Goal: Information Seeking & Learning: Learn about a topic

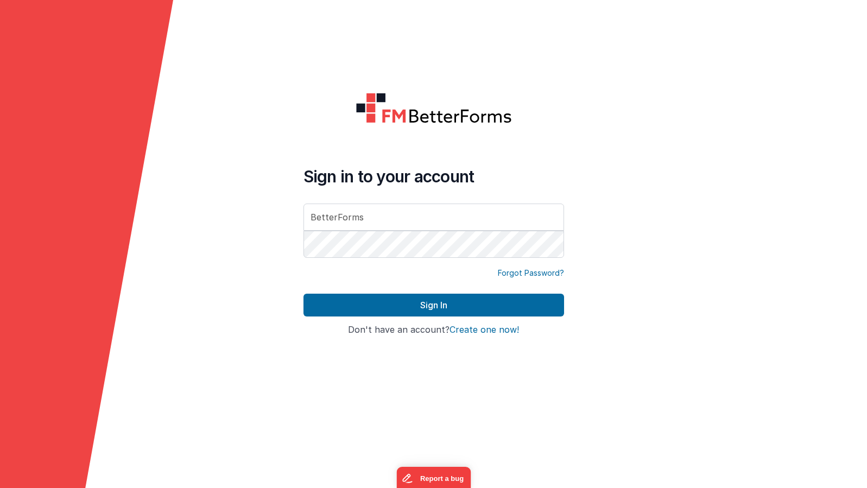
type input "BetterForms"
click at [433, 305] on button "Sign In" at bounding box center [434, 305] width 261 height 23
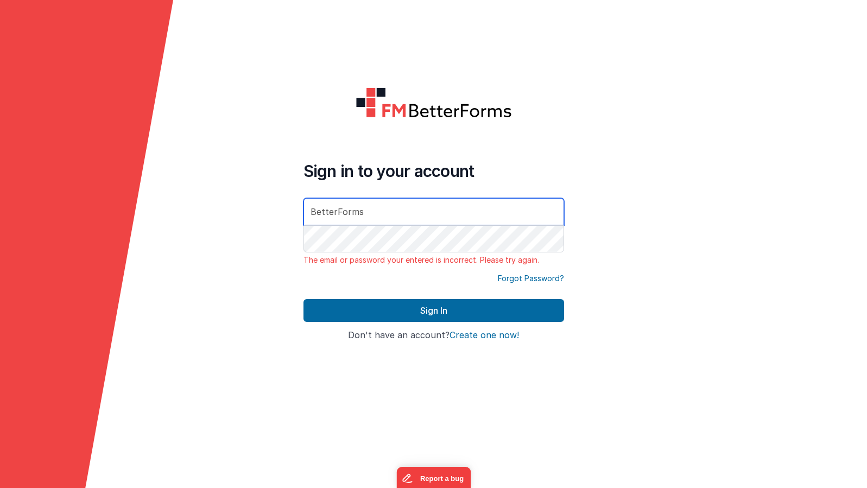
click at [553, 210] on input "BetterForms" at bounding box center [434, 211] width 261 height 27
click at [369, 210] on input "BetterForms" at bounding box center [434, 211] width 261 height 27
type input "[EMAIL_ADDRESS][DOMAIN_NAME]"
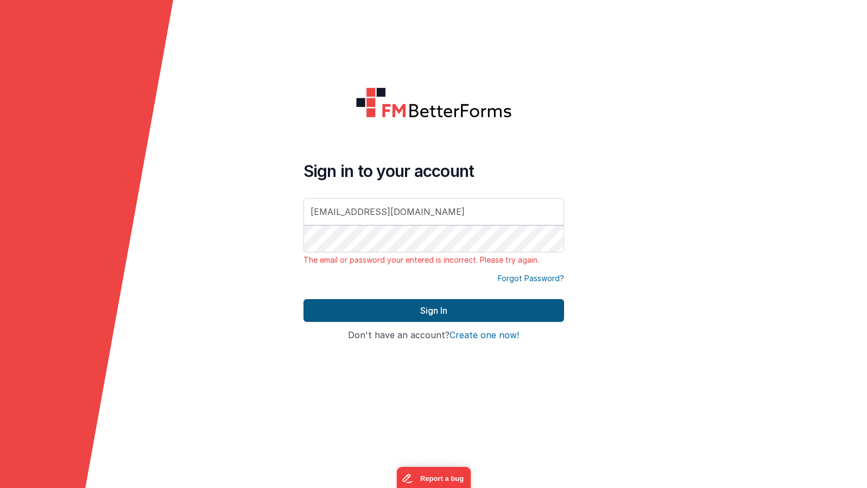
click at [417, 311] on button "Sign In" at bounding box center [434, 310] width 261 height 23
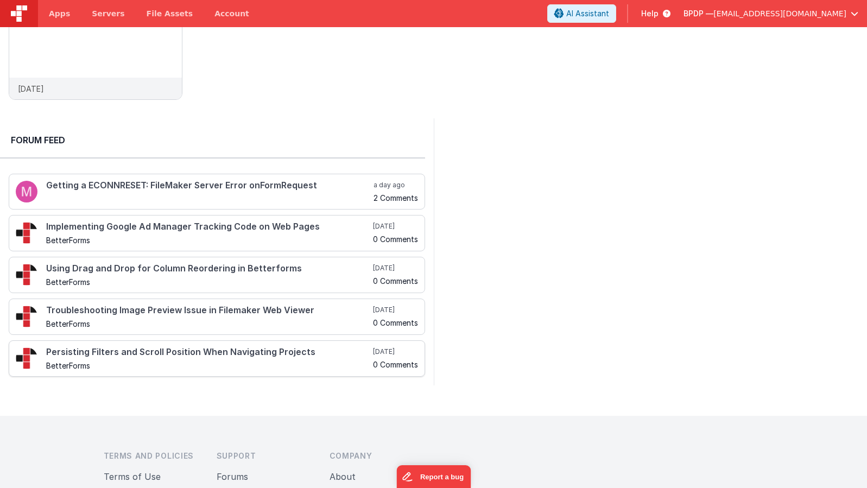
scroll to position [128, 0]
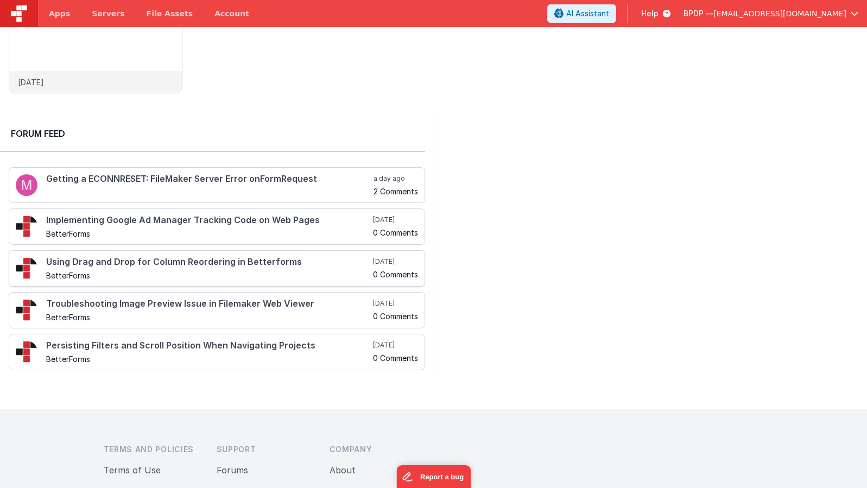
click at [160, 266] on h4 "Using Drag and Drop for Column Reordering in Betterforms" at bounding box center [208, 262] width 325 height 10
click at [659, 14] on span "Help" at bounding box center [649, 13] width 17 height 11
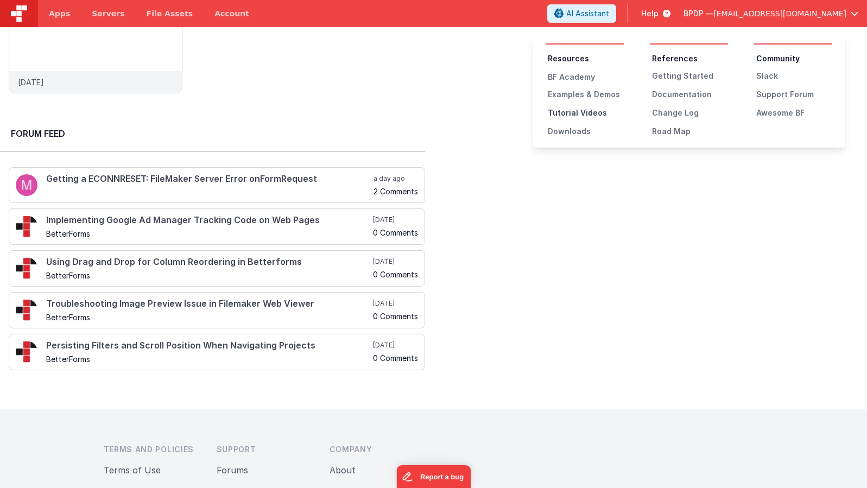
click at [568, 114] on div "Tutorial Videos" at bounding box center [586, 113] width 76 height 11
